Goal: Information Seeking & Learning: Learn about a topic

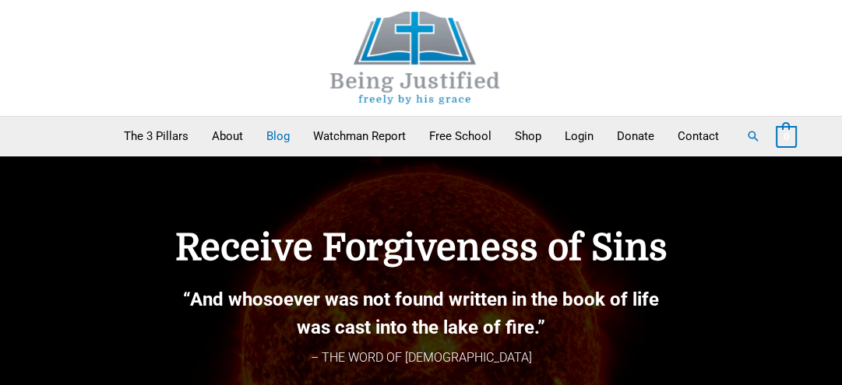
click at [271, 136] on link "Blog" at bounding box center [278, 136] width 47 height 39
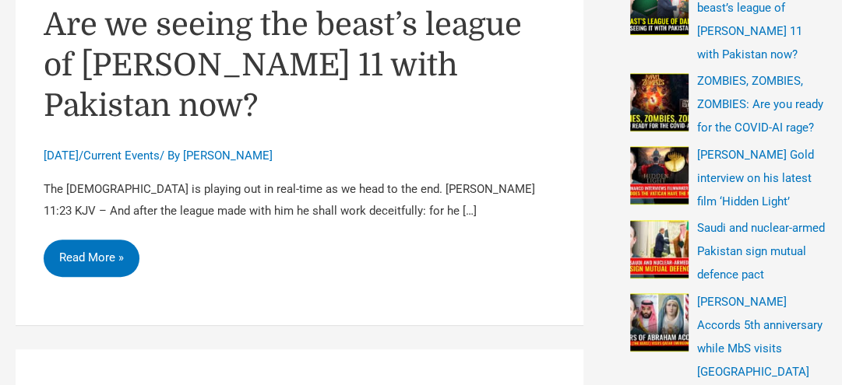
scroll to position [387, 0]
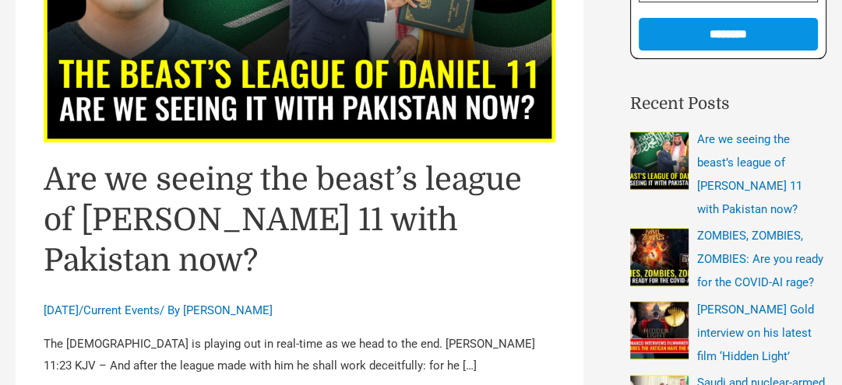
click at [184, 180] on link "Are we seeing the beast’s league of [PERSON_NAME] 11 with Pakistan now?" at bounding box center [283, 220] width 478 height 117
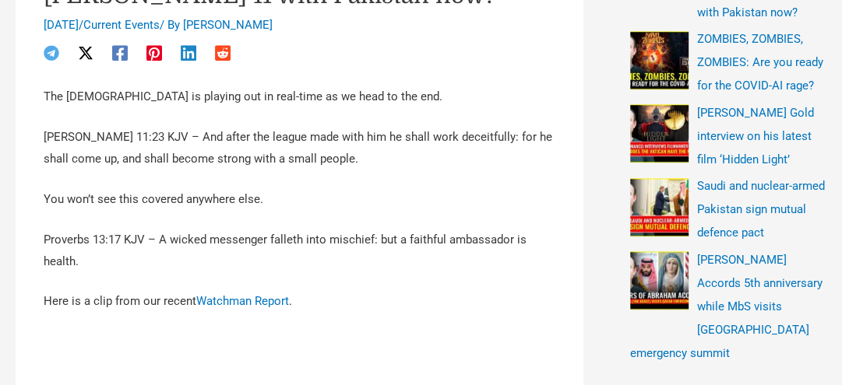
scroll to position [611, 0]
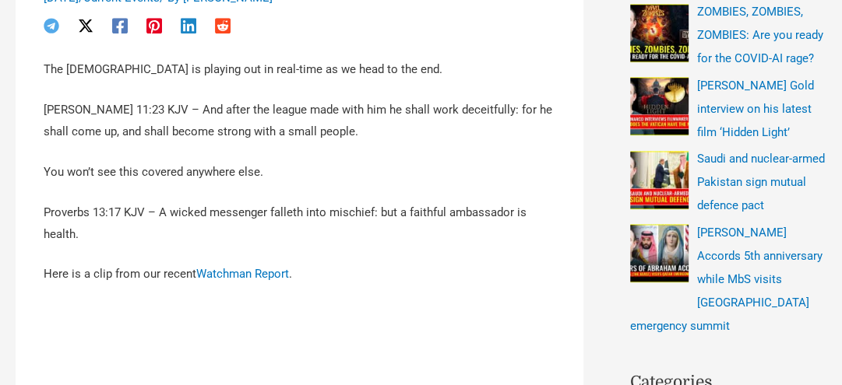
click at [132, 108] on p "[PERSON_NAME] 11:23 KJV – And after the league made with him he shall work dece…" at bounding box center [300, 122] width 512 height 44
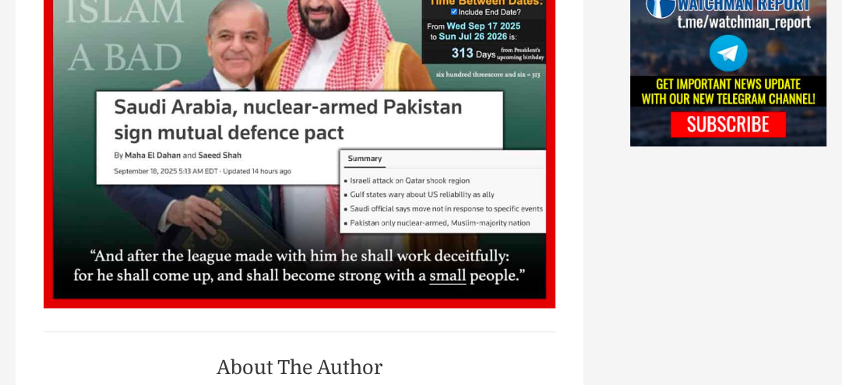
scroll to position [0, 0]
